Goal: Use online tool/utility: Utilize a website feature to perform a specific function

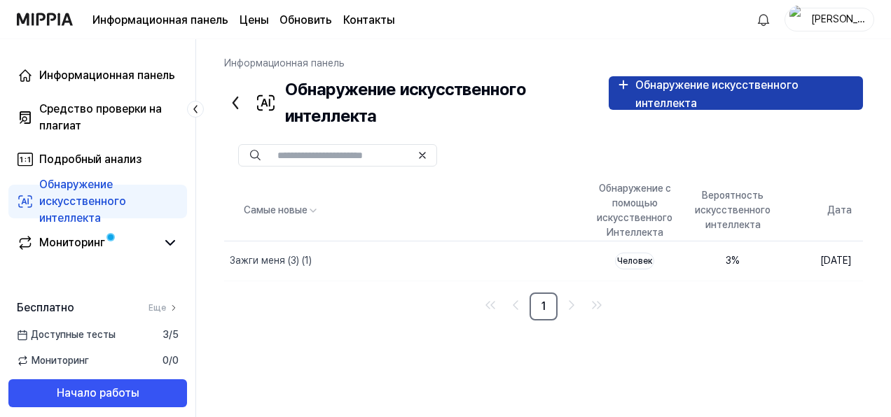
click at [691, 100] on div "Обнаружение искусственного интеллекта" at bounding box center [745, 94] width 221 height 36
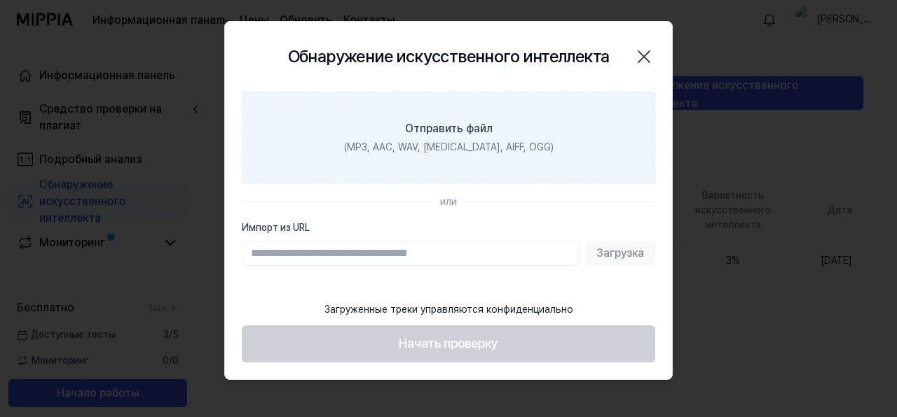
click at [456, 155] on label "Отправить файл (MP3, AAC, WAV, [MEDICAL_DATA], AIFF, OGG)" at bounding box center [448, 138] width 413 height 92
click at [0, 0] on input "Отправить файл (MP3, AAC, WAV, [MEDICAL_DATA], AIFF, OGG)" at bounding box center [0, 0] width 0 height 0
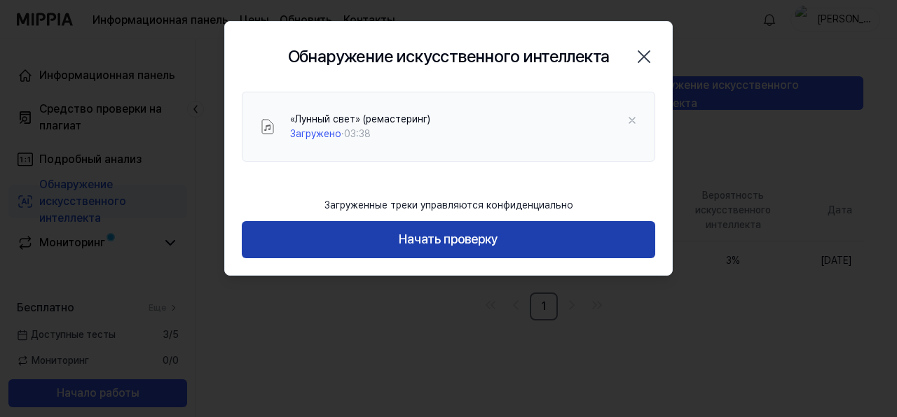
click at [463, 244] on button "Начать проверку" at bounding box center [448, 239] width 413 height 37
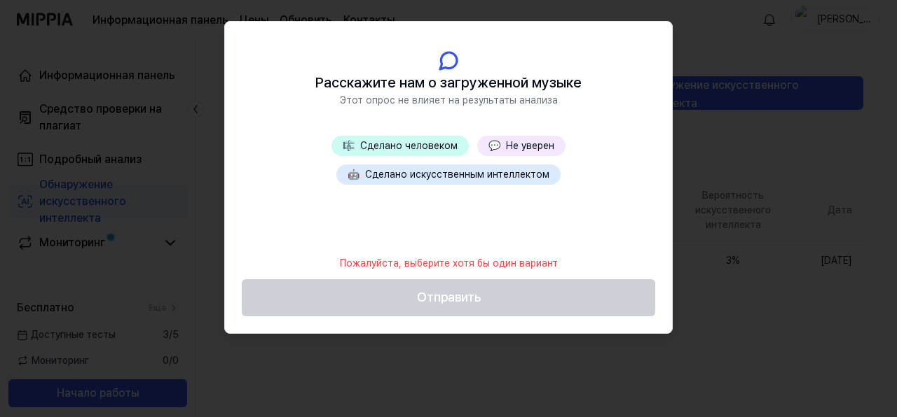
click at [530, 141] on button "💬 Не уверен" at bounding box center [521, 146] width 88 height 20
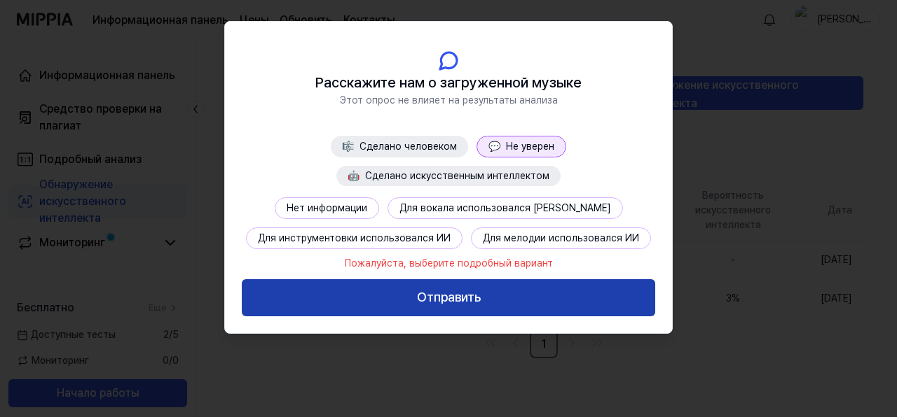
click at [441, 300] on button "Отправить" at bounding box center [448, 297] width 413 height 37
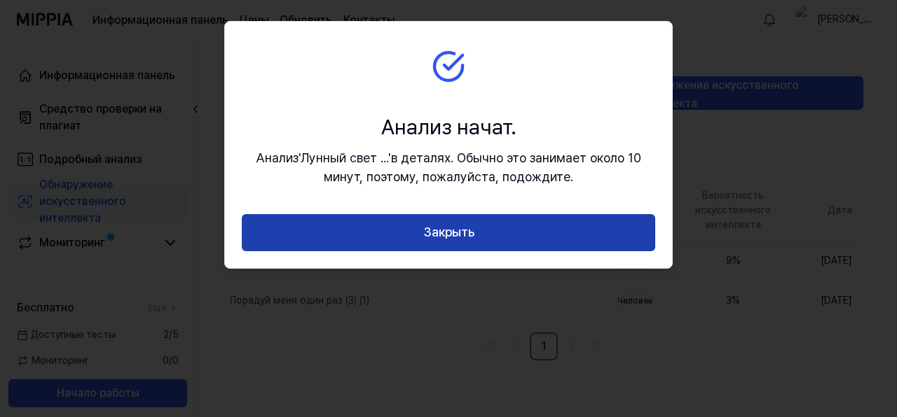
click at [562, 227] on button "Закрыть" at bounding box center [448, 232] width 413 height 37
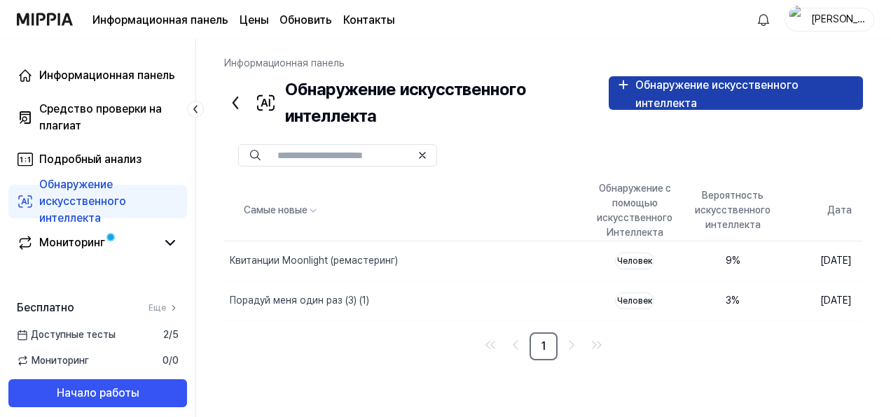
click at [693, 97] on div "Обнаружение искусственного интеллекта" at bounding box center [745, 94] width 221 height 36
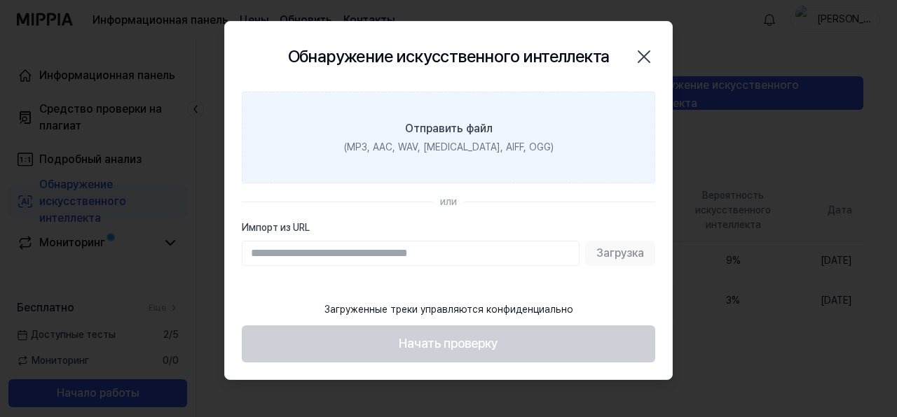
click at [454, 160] on label "Отправить файл (MP3, AAC, WAV, [MEDICAL_DATA], AIFF, OGG)" at bounding box center [448, 138] width 413 height 92
click at [0, 0] on input "Отправить файл (MP3, AAC, WAV, [MEDICAL_DATA], AIFF, OGG)" at bounding box center [0, 0] width 0 height 0
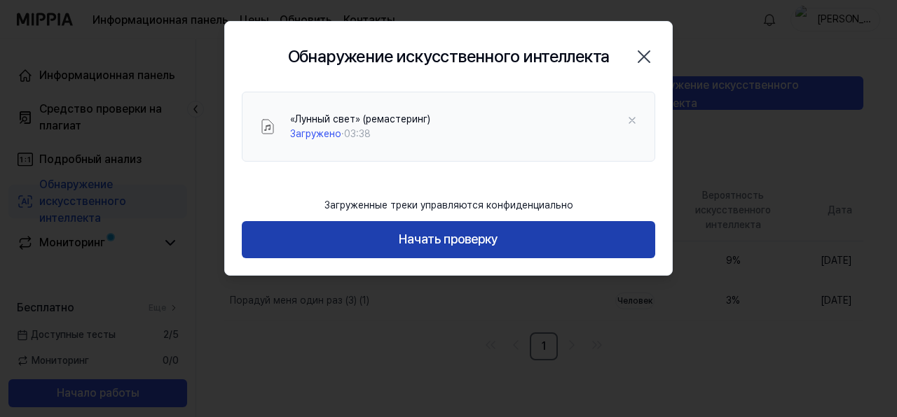
click at [403, 245] on button "Начать проверку" at bounding box center [448, 239] width 413 height 37
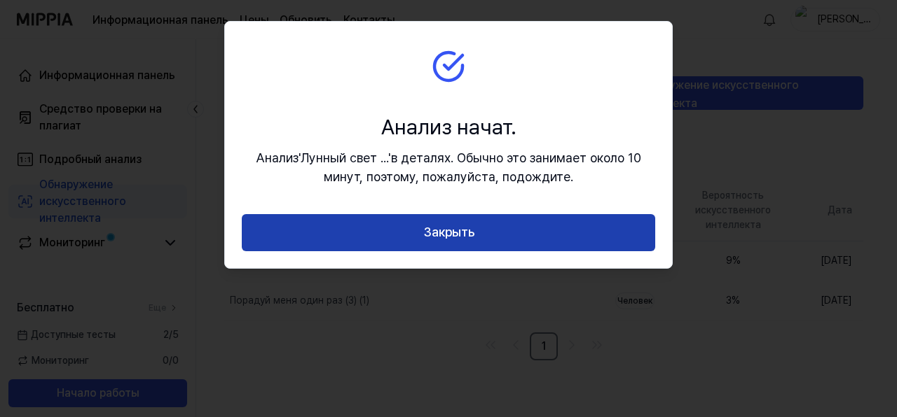
click at [431, 235] on button "Закрыть" at bounding box center [448, 232] width 413 height 37
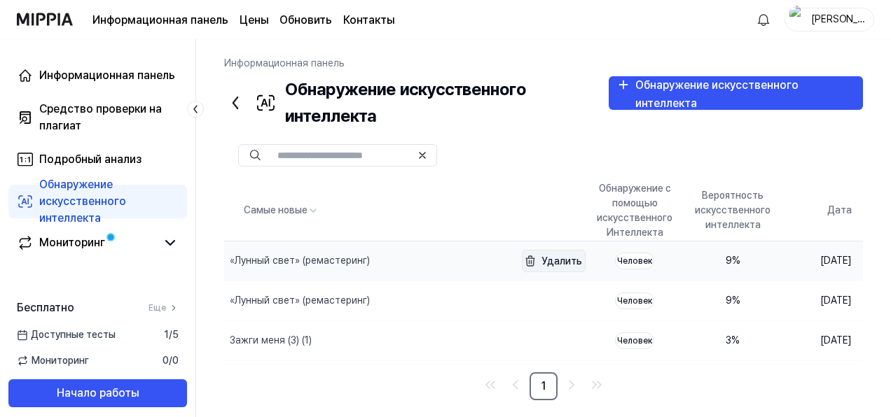
click at [522, 256] on button "Удалить" at bounding box center [554, 261] width 64 height 22
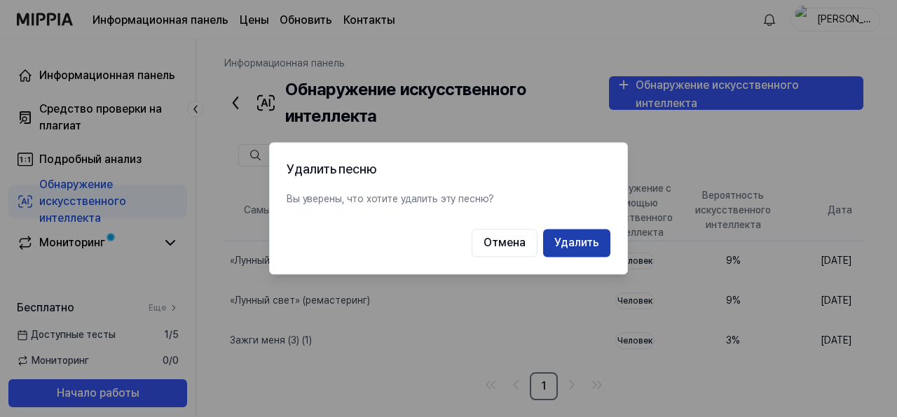
click at [590, 245] on button "Удалить" at bounding box center [576, 244] width 67 height 28
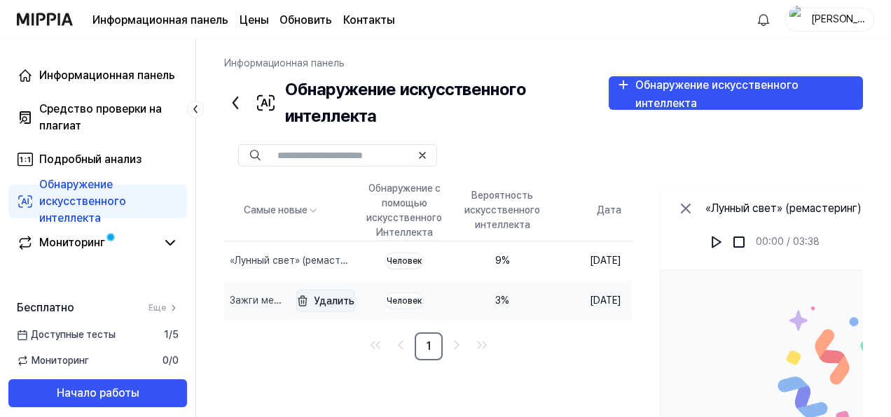
click at [355, 300] on button "Удалить" at bounding box center [325, 301] width 59 height 22
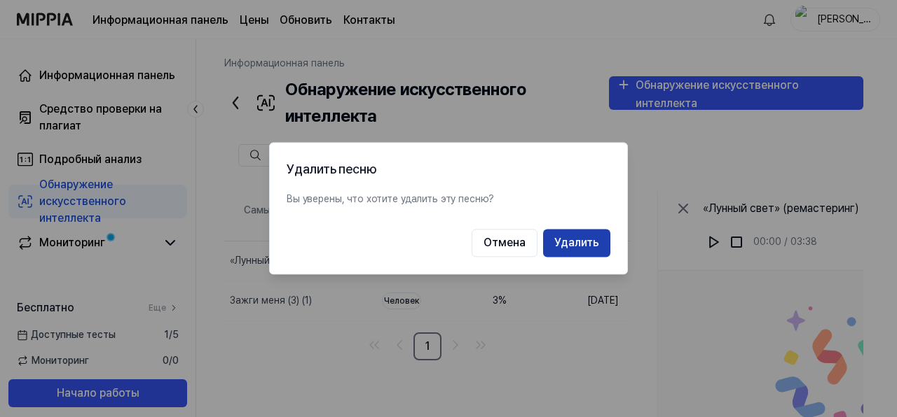
click at [570, 247] on button "Удалить" at bounding box center [576, 244] width 67 height 28
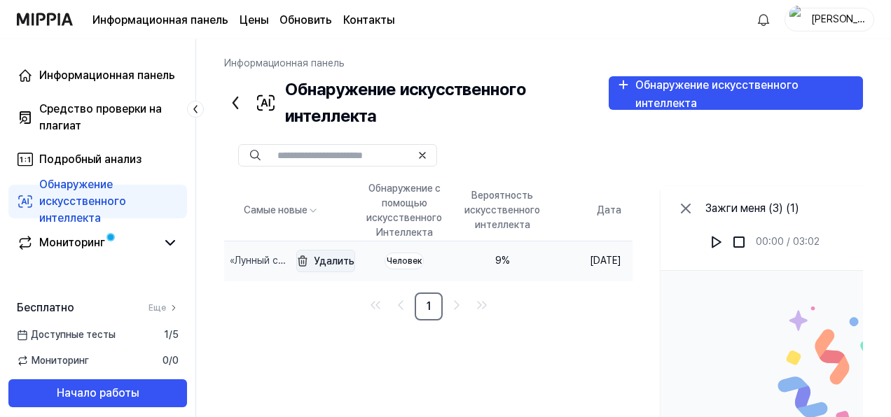
click at [354, 258] on button "Удалить" at bounding box center [325, 261] width 59 height 22
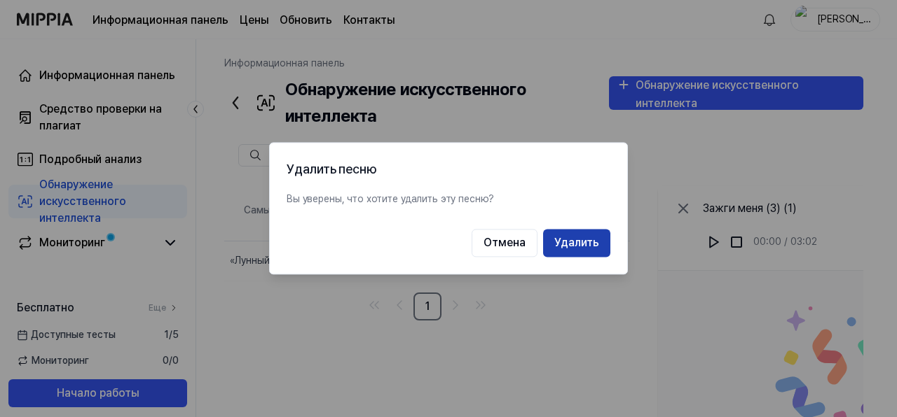
click at [584, 246] on button "Удалить" at bounding box center [576, 244] width 67 height 28
